Goal: Information Seeking & Learning: Learn about a topic

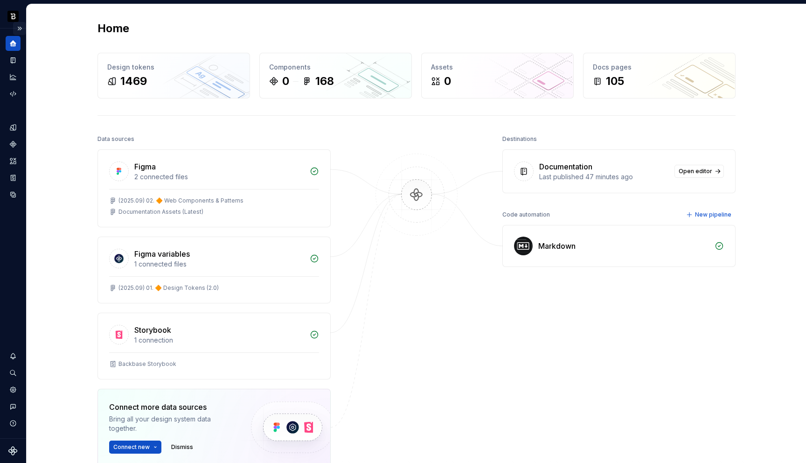
click at [20, 29] on button "Expand sidebar" at bounding box center [19, 28] width 13 height 13
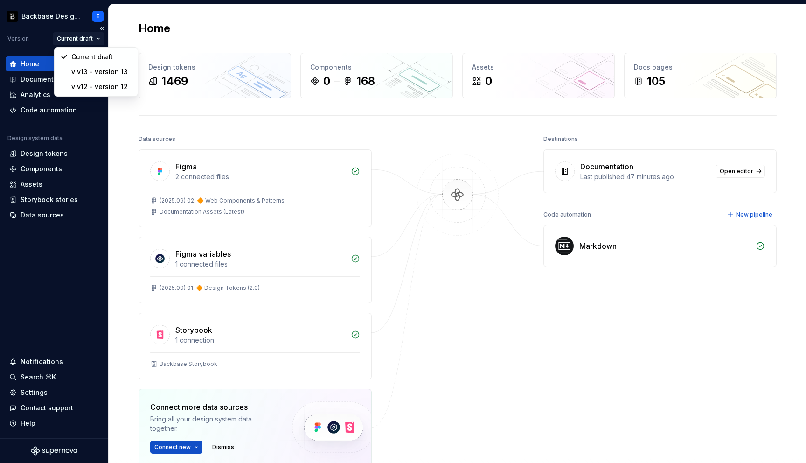
click at [83, 41] on html "Backbase Design System E Version Current draft Home Documentation Analytics Cod…" at bounding box center [403, 231] width 806 height 463
click at [28, 74] on html "Backbase Design System E Version Current draft Home Documentation Analytics Cod…" at bounding box center [403, 231] width 806 height 463
click at [31, 79] on div "Documentation" at bounding box center [46, 79] width 50 height 9
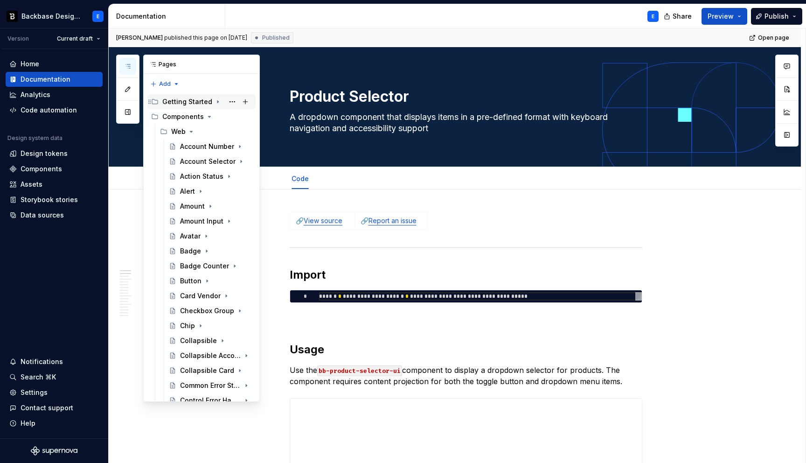
click at [217, 101] on icon "Page tree" at bounding box center [217, 102] width 1 height 2
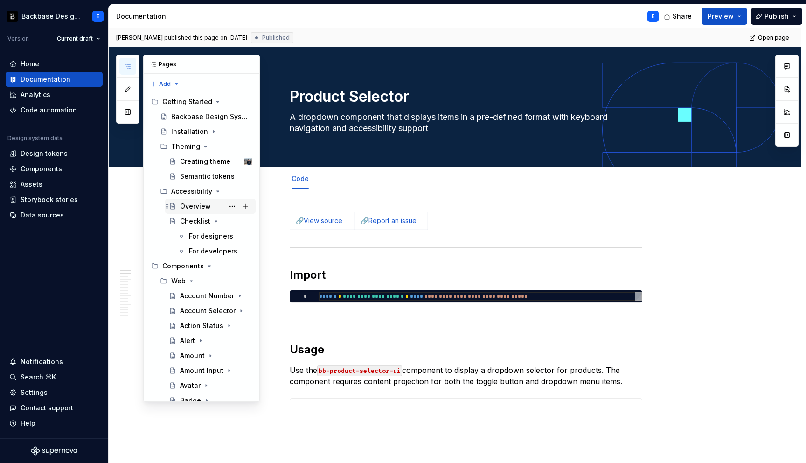
click at [197, 204] on div "Overview" at bounding box center [195, 205] width 31 height 9
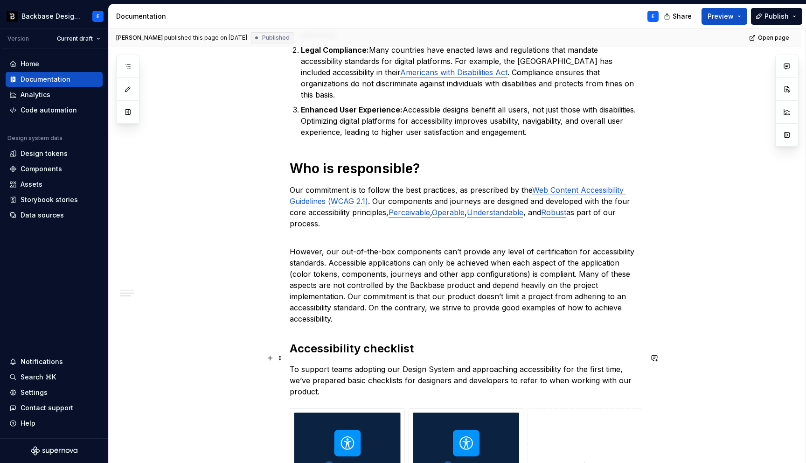
scroll to position [533, 0]
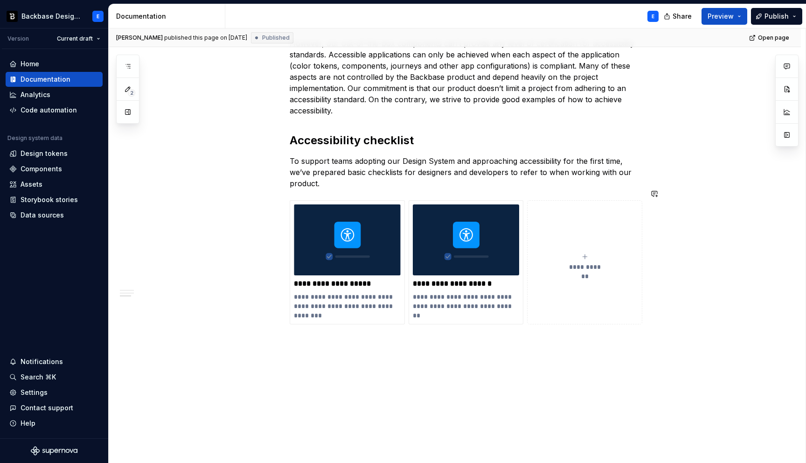
type textarea "*"
